Goal: Transaction & Acquisition: Book appointment/travel/reservation

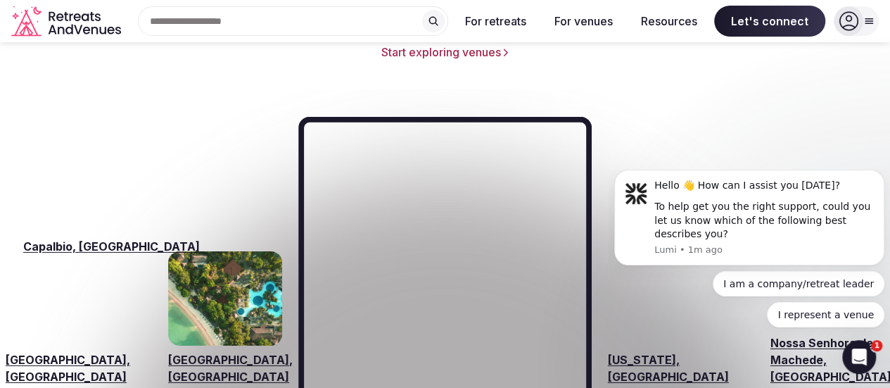
scroll to position [2040, 0]
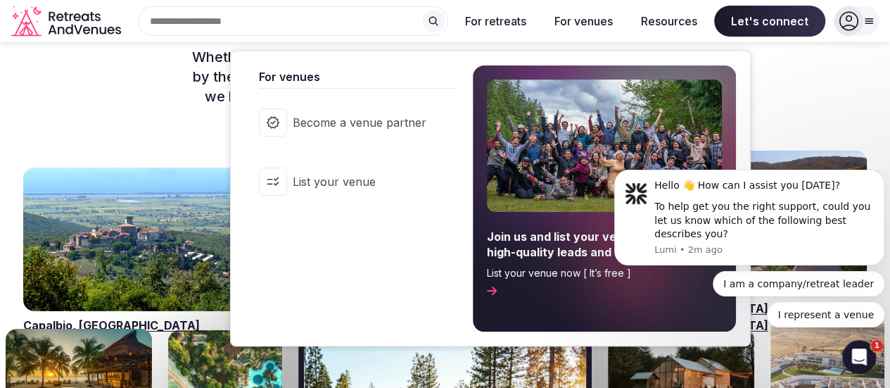
click at [580, 23] on button "For venues" at bounding box center [583, 21] width 81 height 31
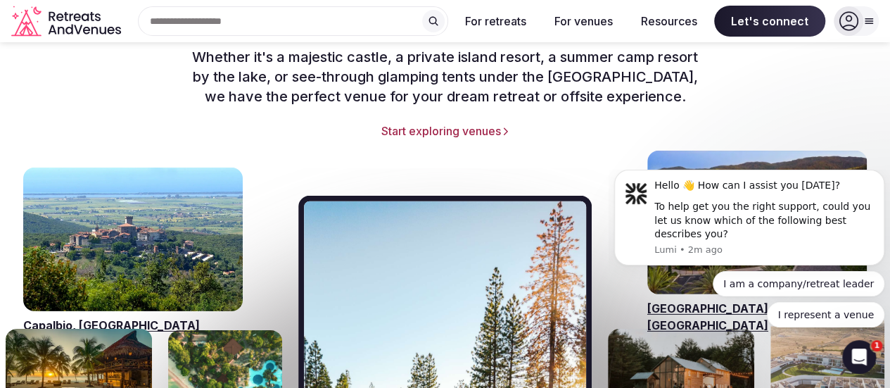
click at [423, 123] on link "Start exploring venues" at bounding box center [444, 130] width 833 height 15
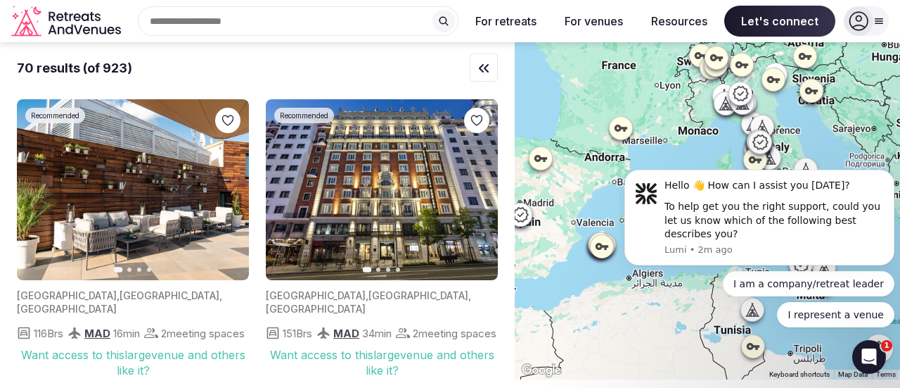
click at [210, 23] on div "Search Popular Destinations Toscana, Italy Riviera Maya, Mexico Indonesia, Bali…" at bounding box center [293, 21] width 332 height 30
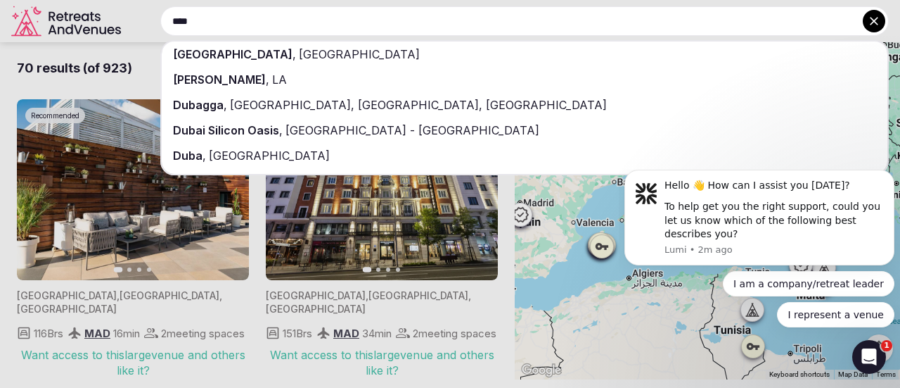
type input "****"
click at [296, 56] on span "United Arab Emirates" at bounding box center [358, 54] width 124 height 14
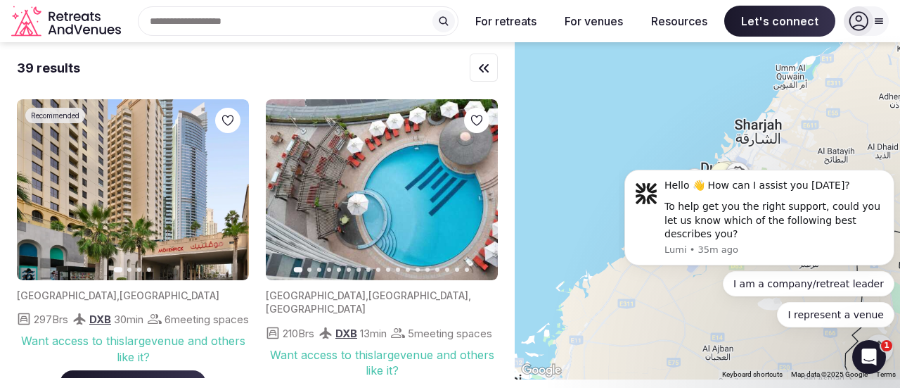
click at [225, 186] on icon "button" at bounding box center [229, 189] width 11 height 11
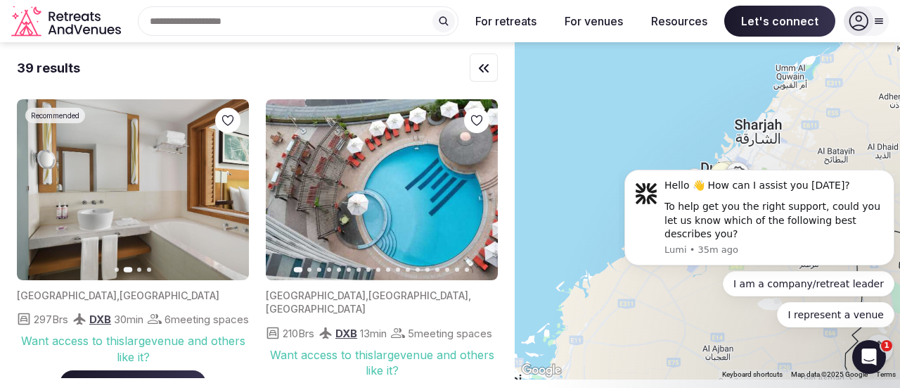
click at [225, 186] on icon "button" at bounding box center [229, 189] width 11 height 11
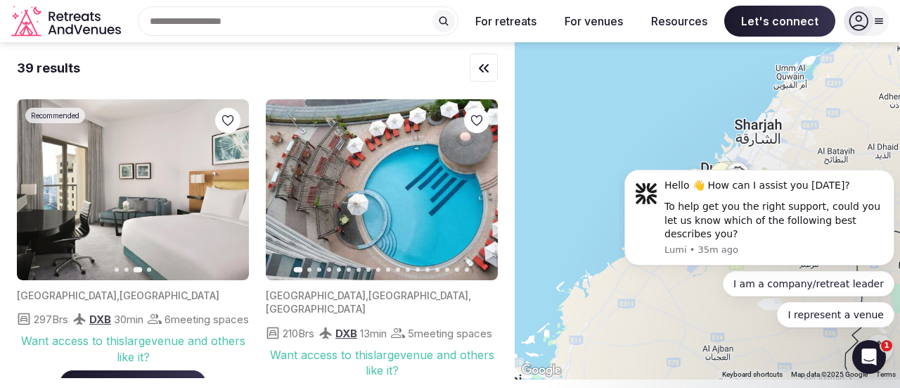
click at [225, 186] on icon "button" at bounding box center [229, 189] width 11 height 11
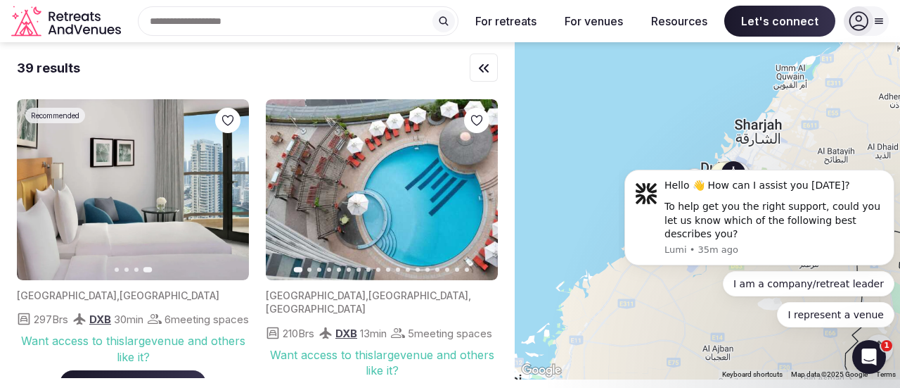
click at [472, 192] on button "Next slide" at bounding box center [478, 190] width 23 height 23
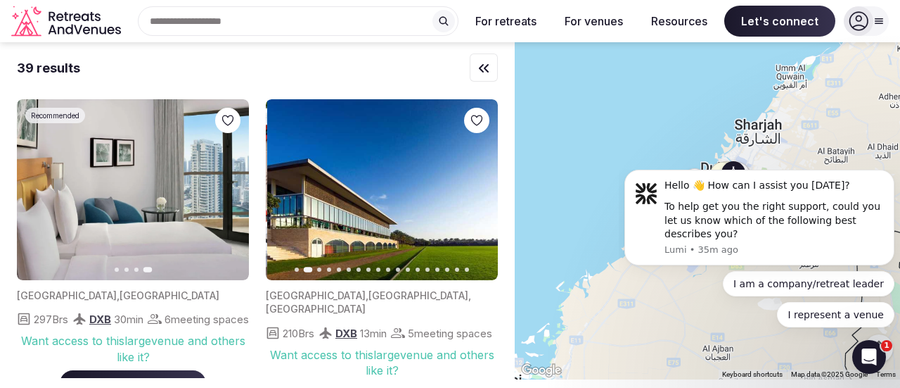
click at [472, 192] on button "Next slide" at bounding box center [478, 190] width 23 height 23
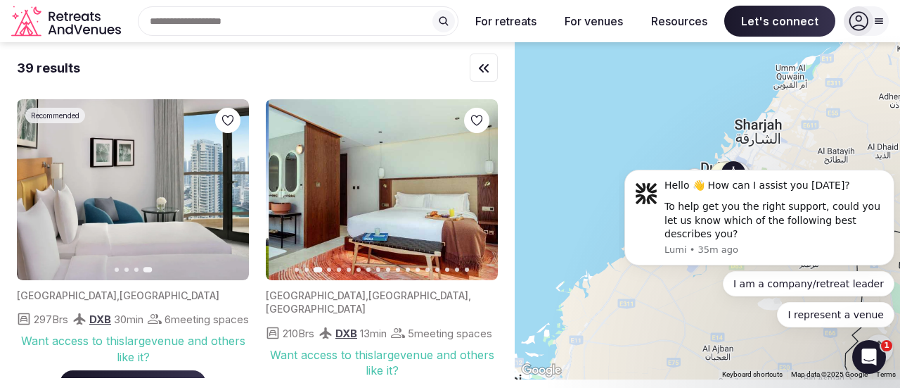
click at [472, 192] on button "Next slide" at bounding box center [478, 190] width 23 height 23
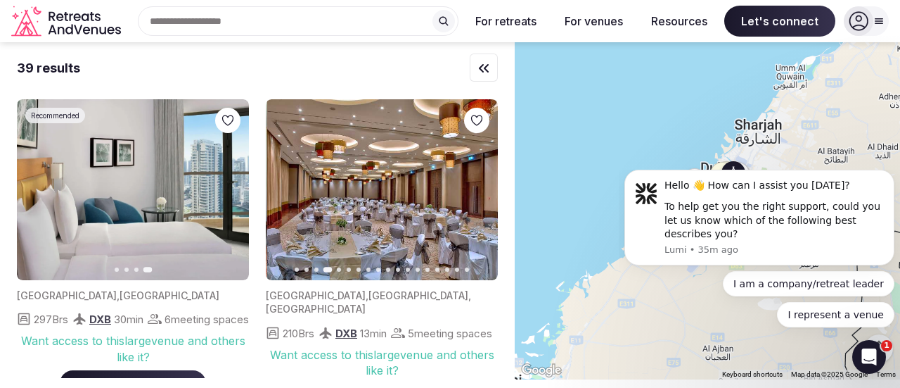
click at [472, 192] on button "Next slide" at bounding box center [478, 190] width 23 height 23
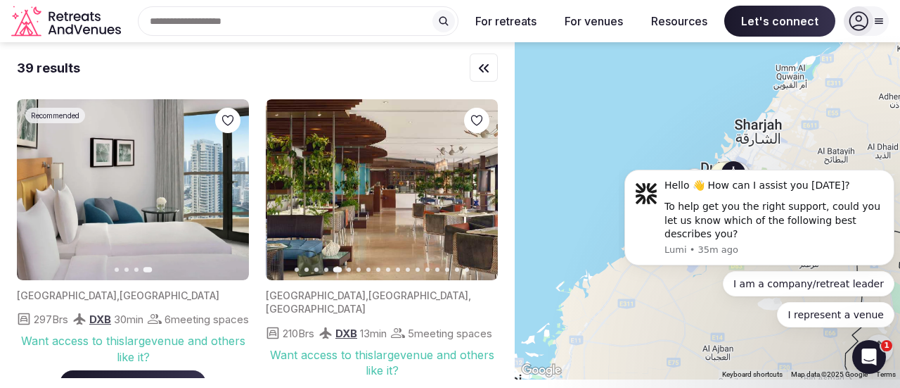
click at [472, 192] on button "Next slide" at bounding box center [478, 190] width 23 height 23
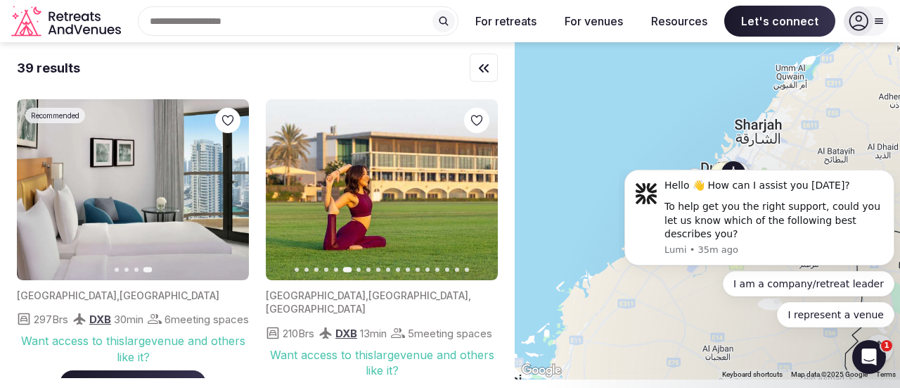
click at [472, 192] on button "Next slide" at bounding box center [478, 190] width 23 height 23
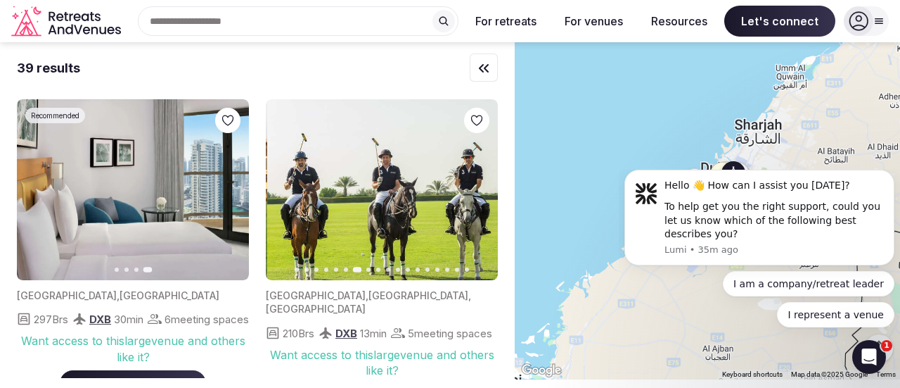
click at [472, 192] on button "Next slide" at bounding box center [478, 190] width 23 height 23
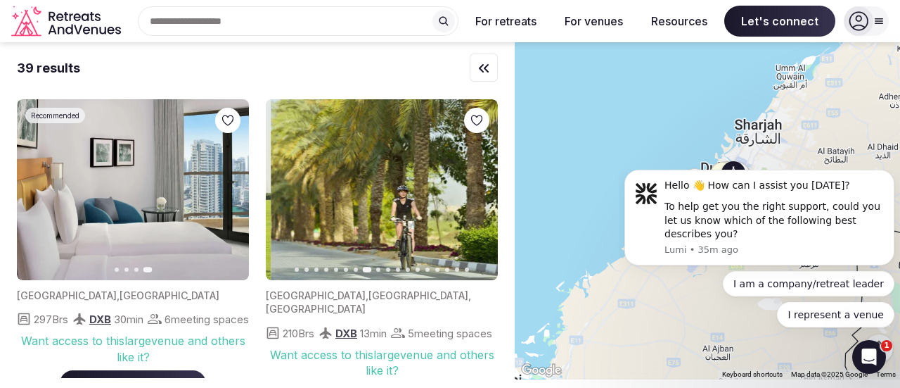
click at [472, 192] on button "Next slide" at bounding box center [478, 190] width 23 height 23
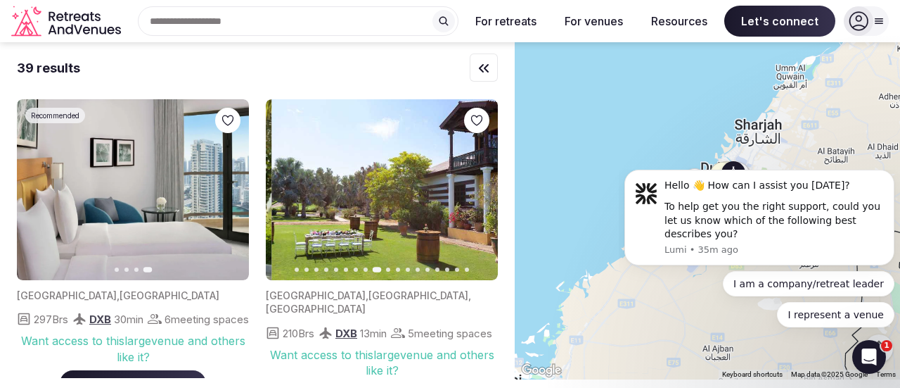
click at [472, 192] on button "Next slide" at bounding box center [478, 190] width 23 height 23
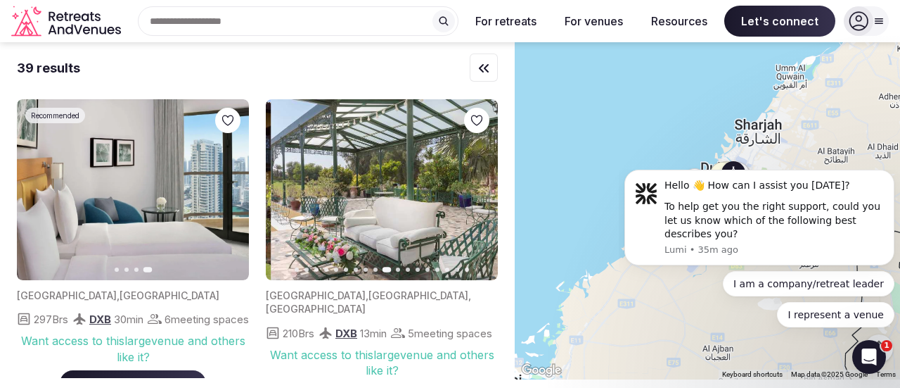
click at [472, 192] on button "Next slide" at bounding box center [478, 190] width 23 height 23
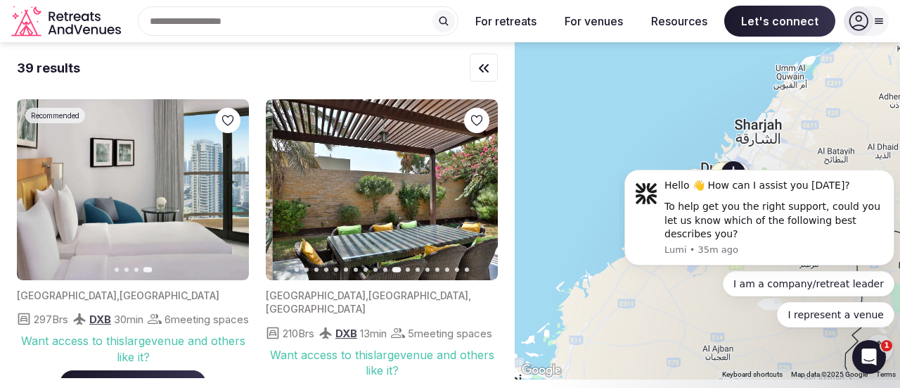
click at [472, 192] on button "Next slide" at bounding box center [478, 190] width 23 height 23
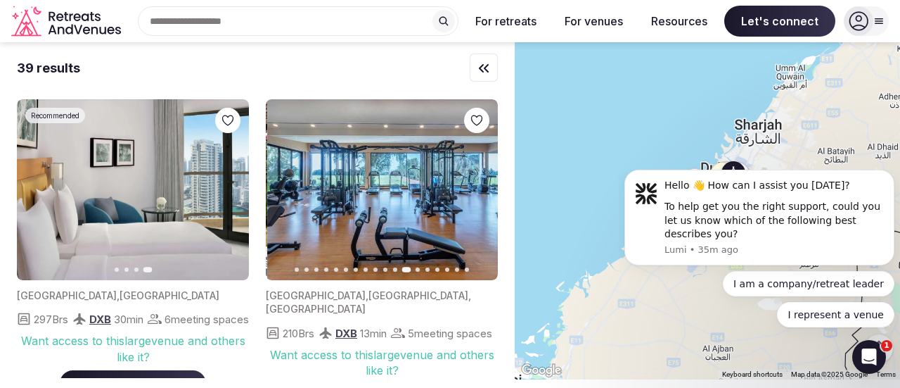
click at [472, 192] on button "Next slide" at bounding box center [478, 190] width 23 height 23
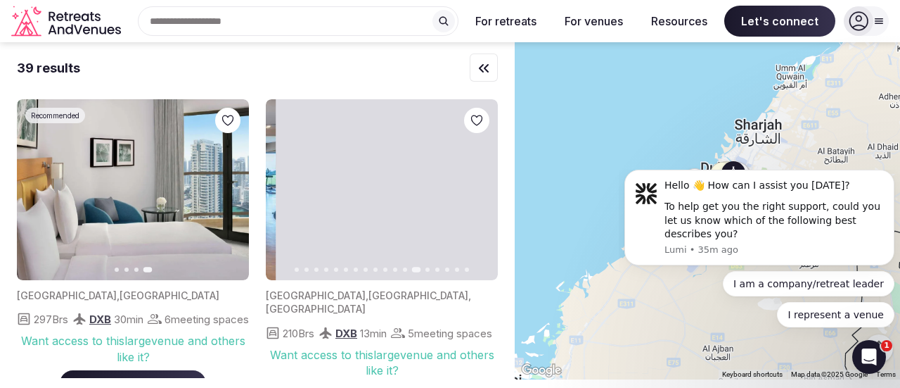
click at [472, 192] on button "Next slide" at bounding box center [478, 190] width 23 height 23
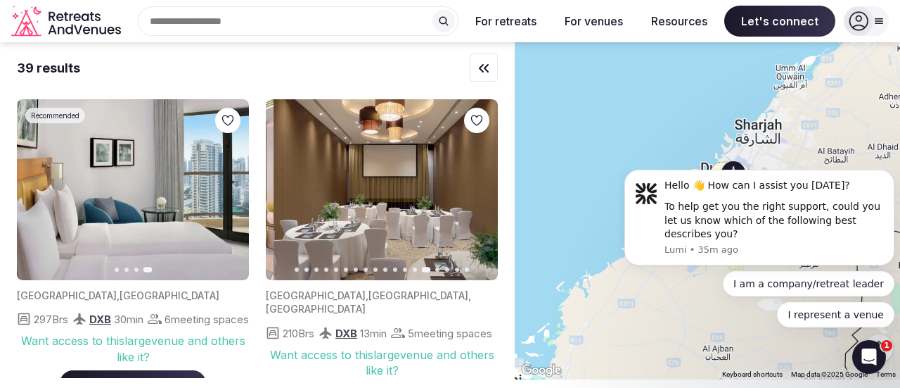
click at [472, 192] on button "Next slide" at bounding box center [478, 190] width 23 height 23
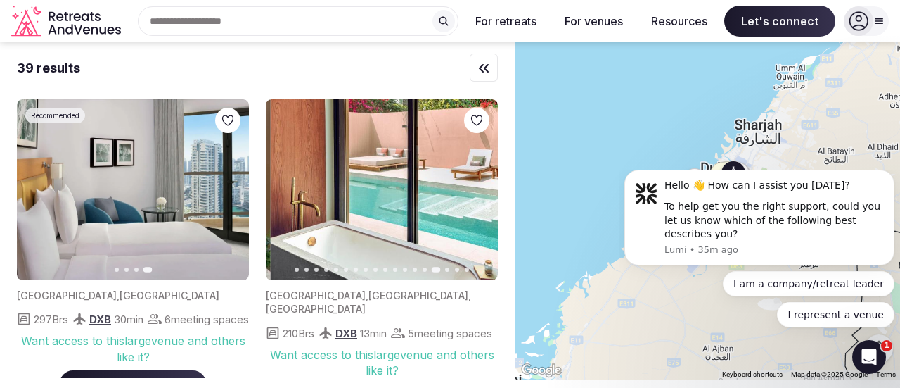
click at [472, 192] on button "Next slide" at bounding box center [478, 190] width 23 height 23
